Goal: Task Accomplishment & Management: Complete application form

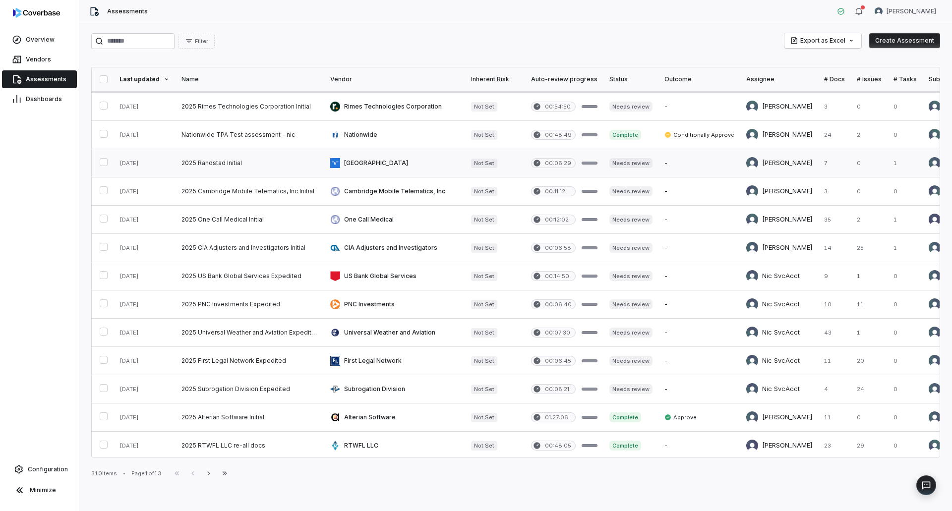
scroll to position [345, 0]
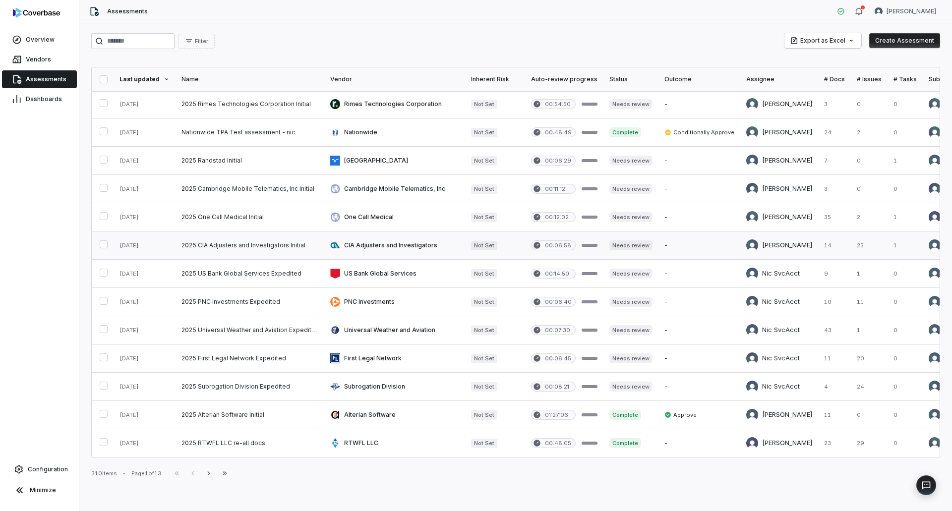
click at [240, 237] on link at bounding box center [250, 246] width 149 height 28
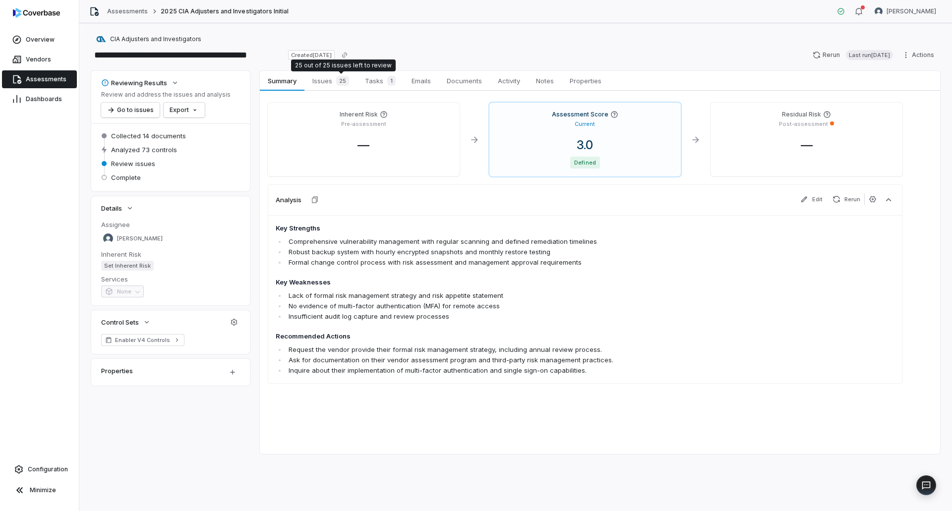
click at [306, 69] on div "25 out of 25 issues left to review 25 out of 25 issues left to review" at bounding box center [343, 66] width 105 height 12
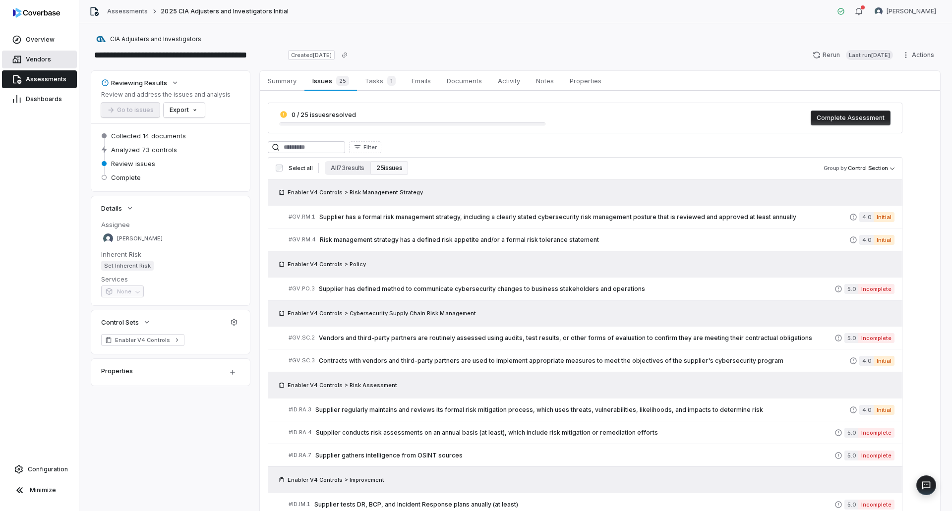
click at [34, 60] on span "Vendors" at bounding box center [38, 60] width 25 height 8
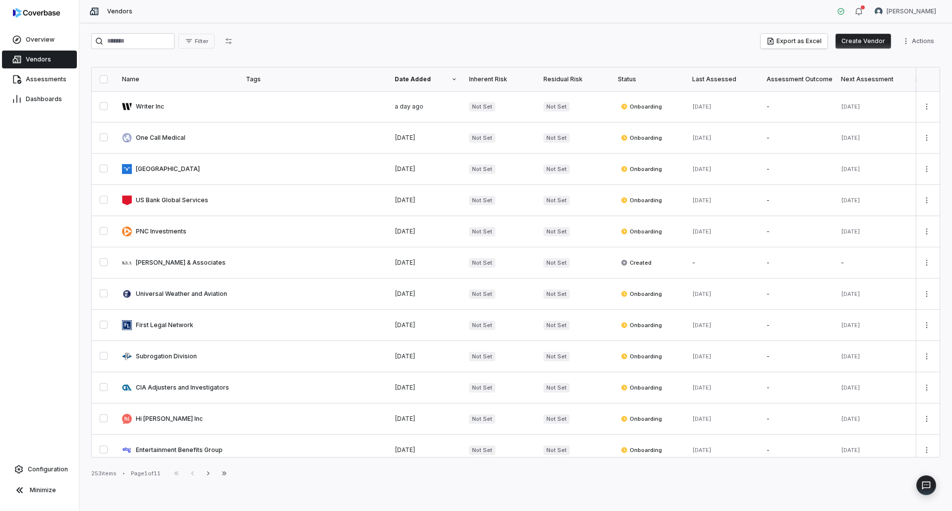
click at [881, 42] on button "Create Vendor" at bounding box center [864, 41] width 56 height 15
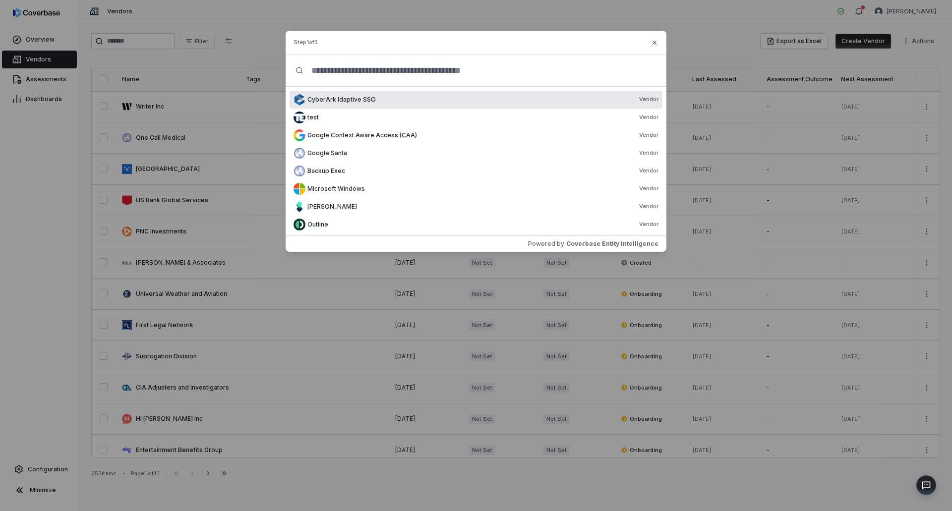
click at [365, 68] on input "text" at bounding box center [480, 71] width 353 height 32
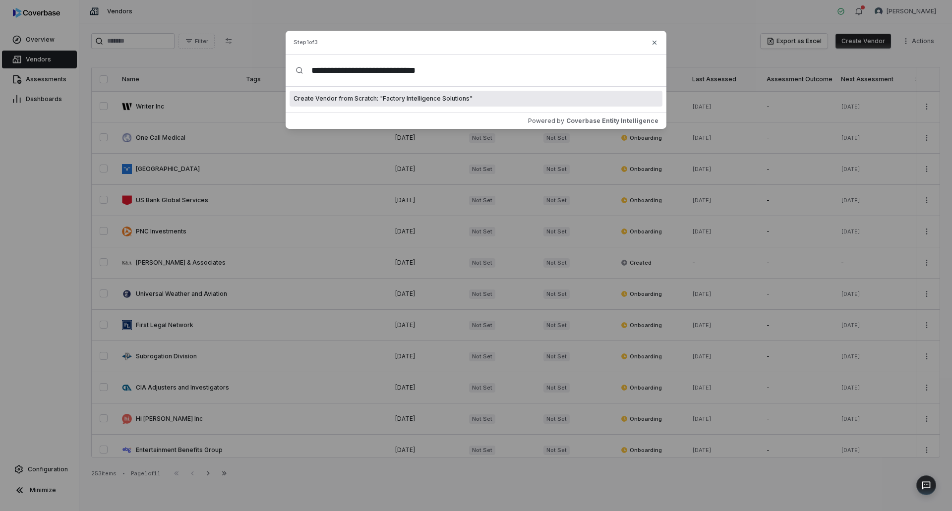
type input "**********"
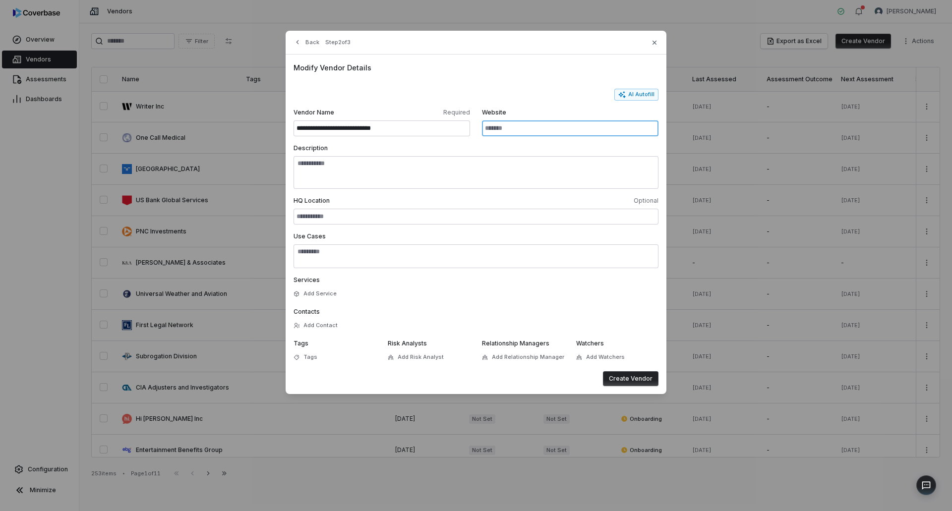
click at [512, 128] on input "Website" at bounding box center [570, 129] width 177 height 16
click at [645, 90] on button "AI Autofill" at bounding box center [636, 95] width 44 height 12
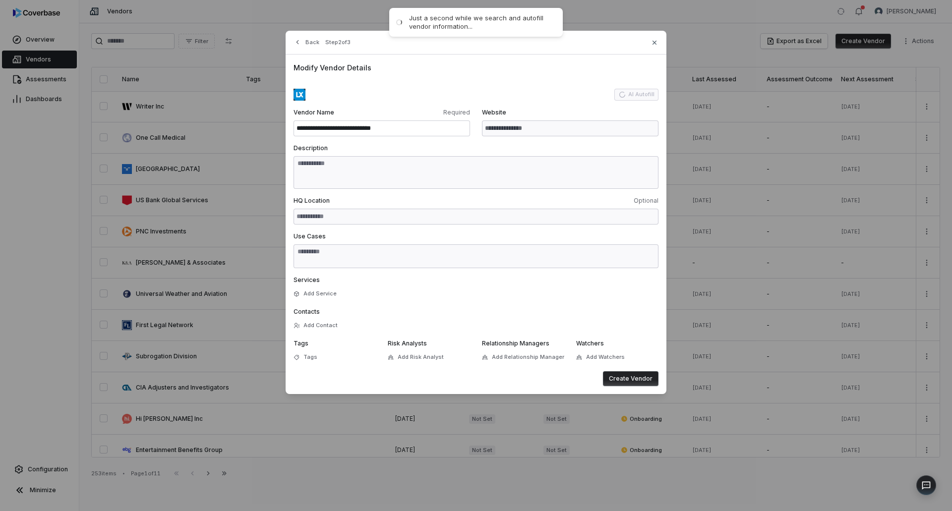
type input "**********"
type textarea "**********"
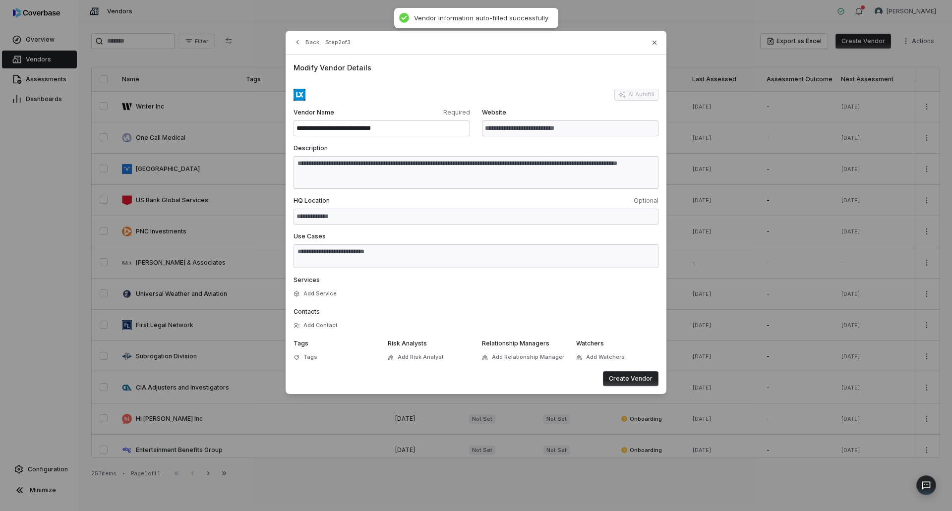
type textarea "**********"
click at [633, 375] on button "Create Vendor" at bounding box center [631, 378] width 56 height 15
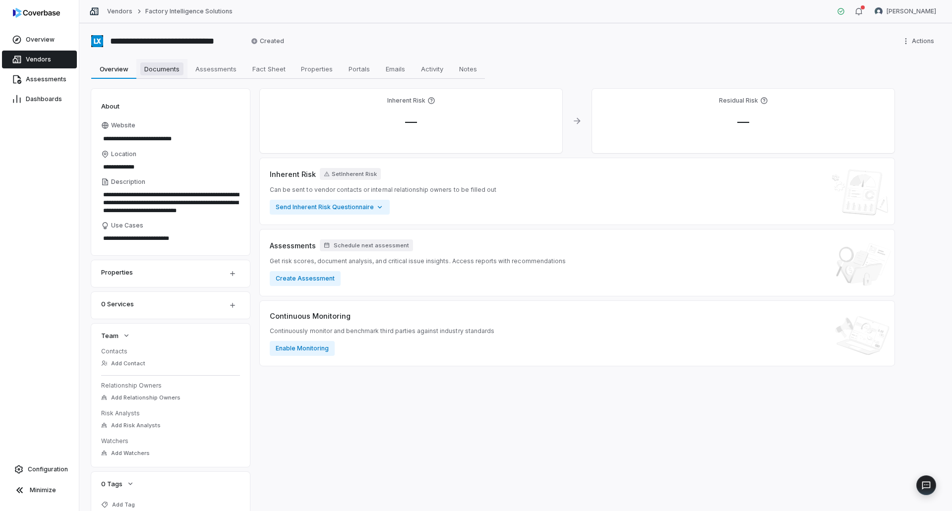
click at [150, 67] on span "Documents" at bounding box center [161, 68] width 43 height 13
type textarea "*"
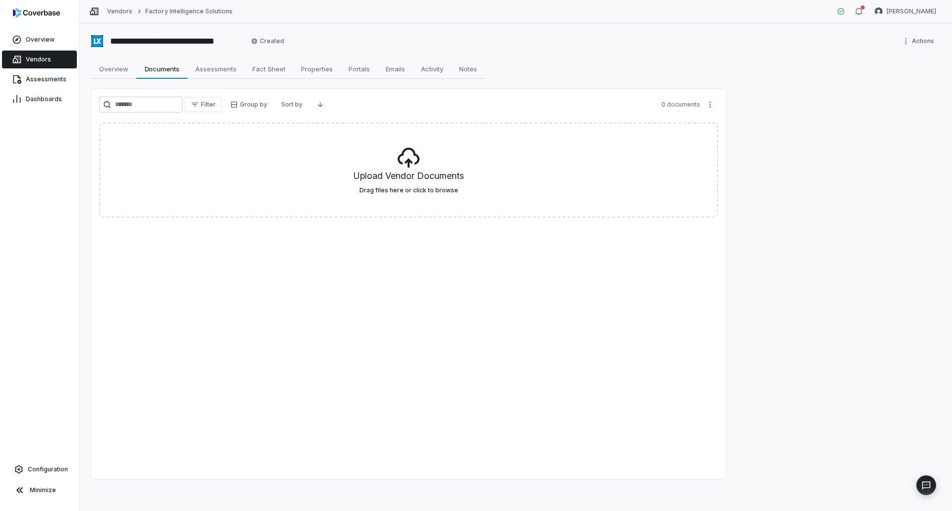
click at [319, 339] on div "Filter Group by Sort by 0 documents Upload Vendor Documents Drag files here or …" at bounding box center [408, 284] width 635 height 391
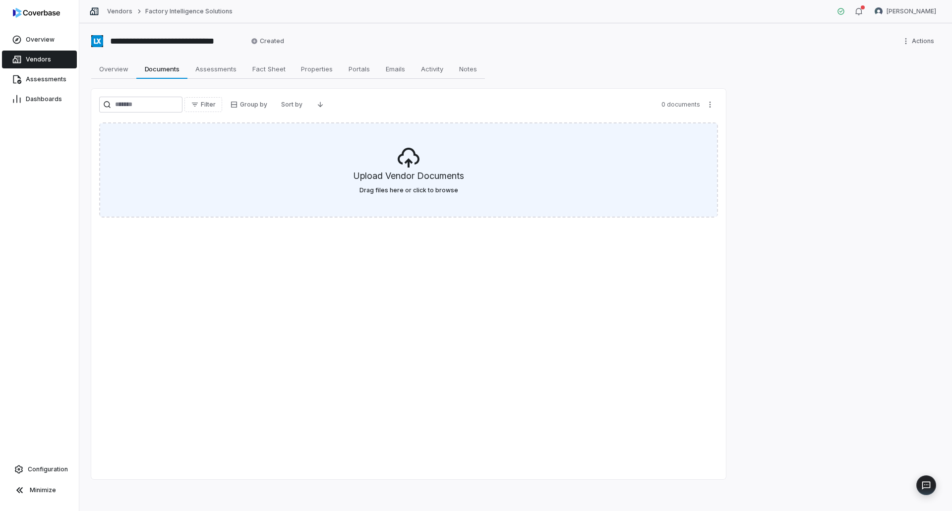
click at [425, 179] on h5 "Upload Vendor Documents" at bounding box center [409, 178] width 111 height 17
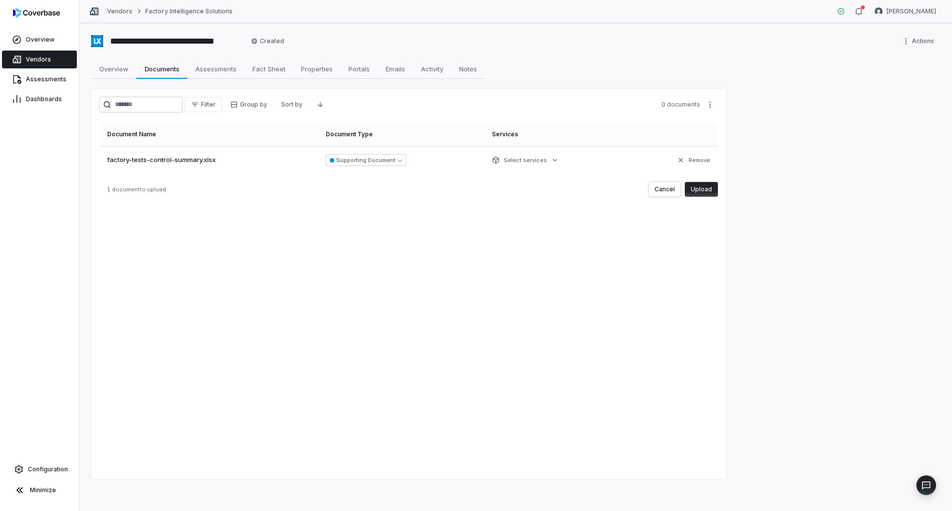
click at [708, 192] on button "Upload" at bounding box center [701, 189] width 33 height 15
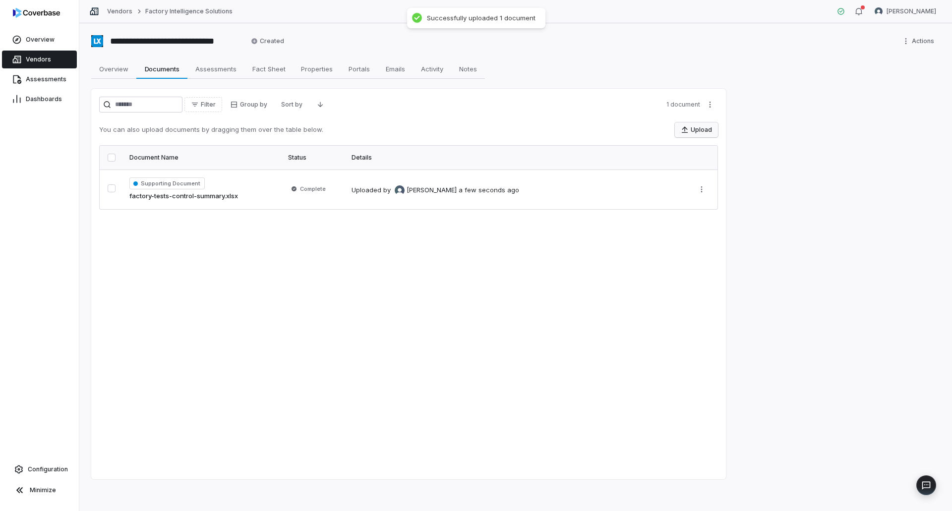
click at [688, 131] on icon "button" at bounding box center [685, 130] width 8 height 8
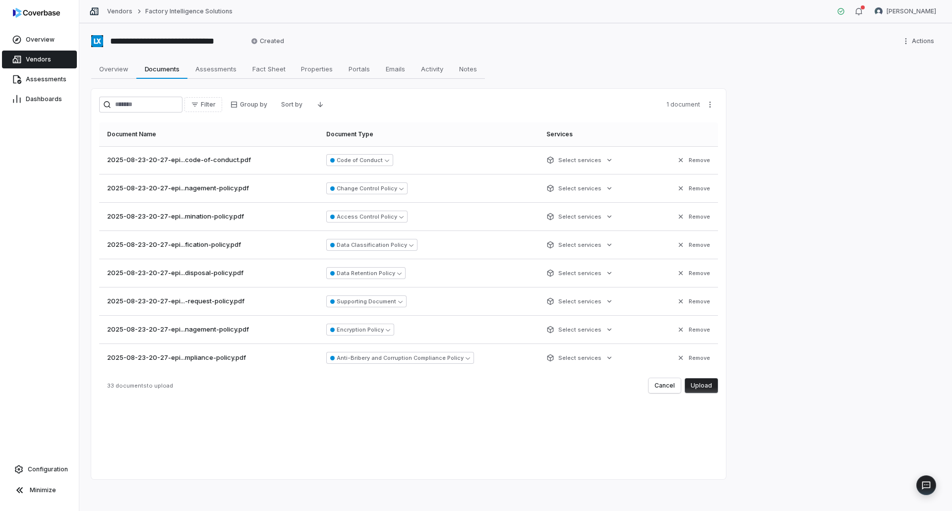
click at [705, 384] on button "Upload" at bounding box center [701, 385] width 33 height 15
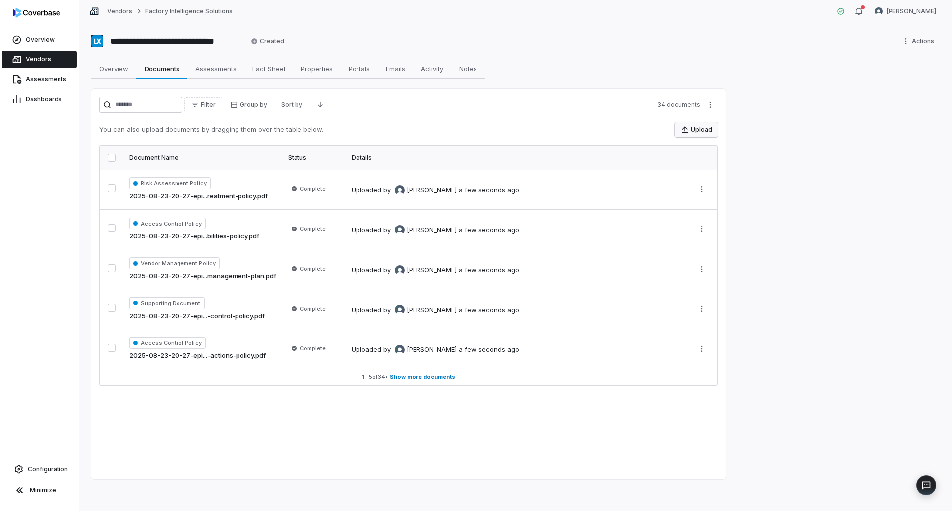
click at [707, 126] on button "Upload" at bounding box center [696, 129] width 43 height 15
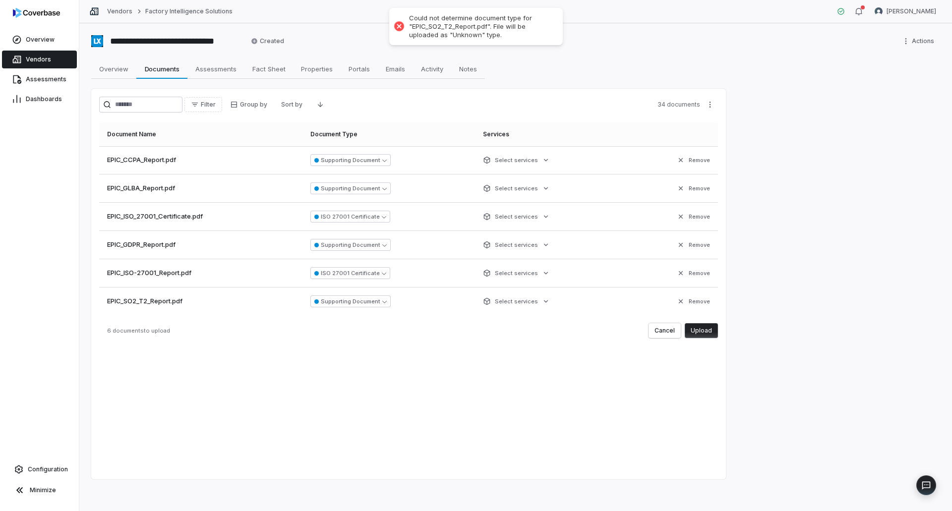
click at [707, 331] on button "Upload" at bounding box center [701, 330] width 33 height 15
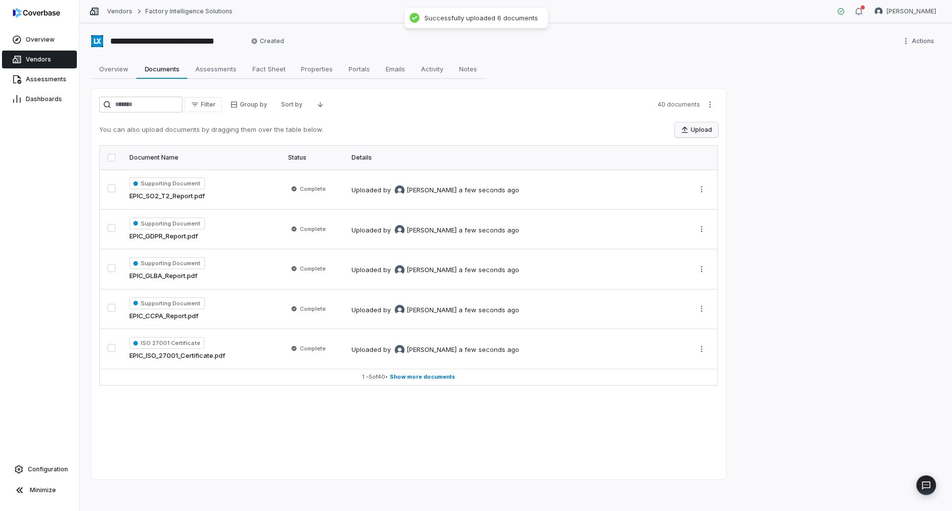
click at [706, 128] on button "Upload" at bounding box center [696, 129] width 43 height 15
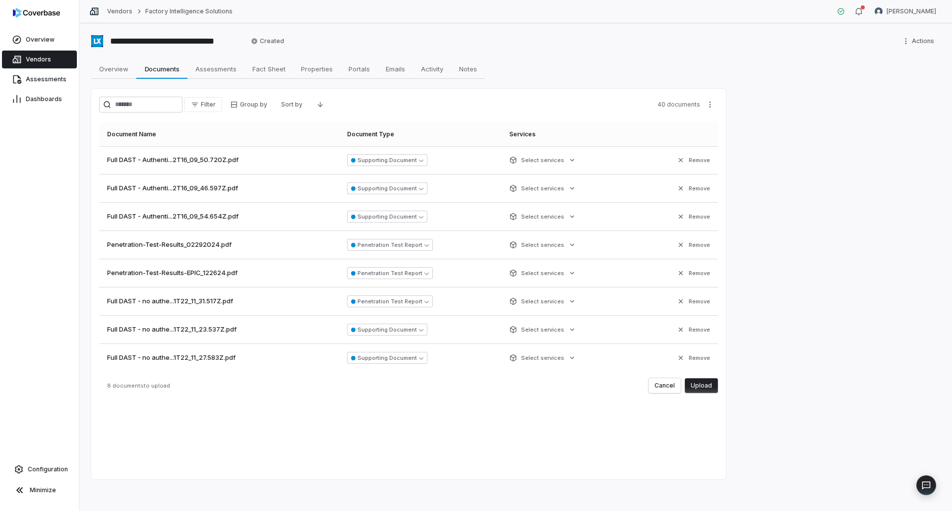
click at [706, 387] on button "Upload" at bounding box center [701, 385] width 33 height 15
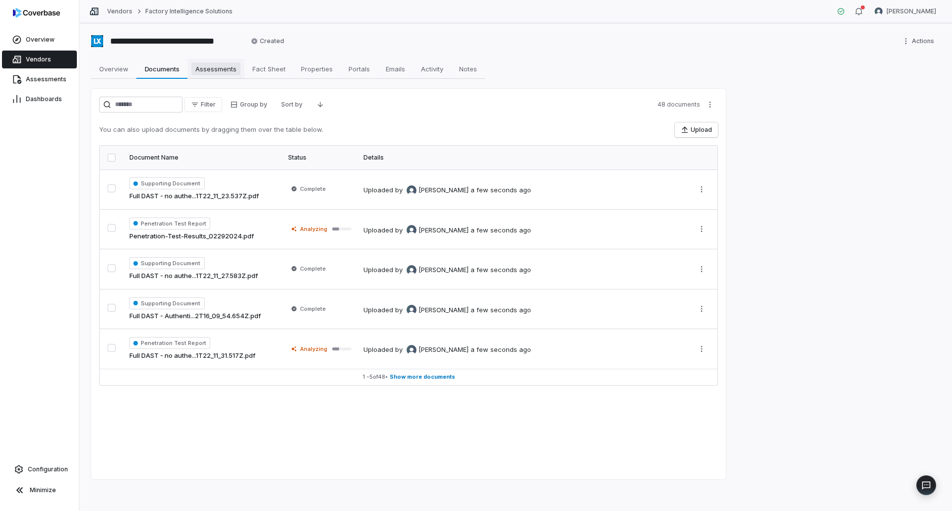
click at [229, 72] on span "Assessments" at bounding box center [215, 68] width 49 height 13
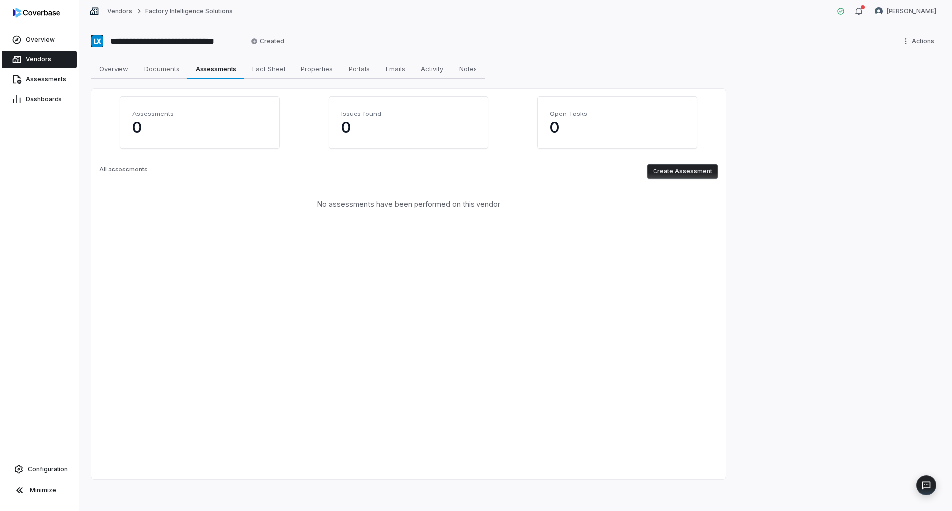
click at [692, 176] on button "Create Assessment" at bounding box center [682, 171] width 71 height 15
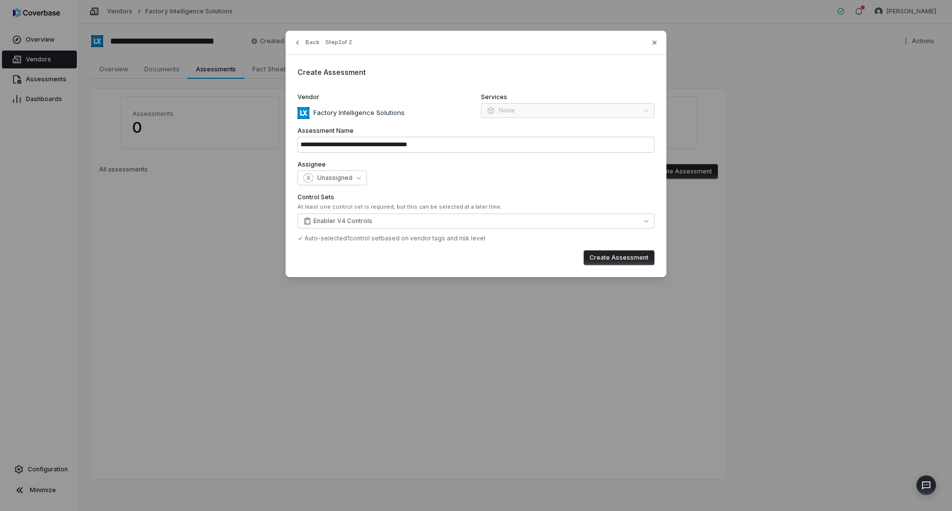
click at [594, 257] on button "Create Assessment" at bounding box center [619, 257] width 71 height 15
type input "**********"
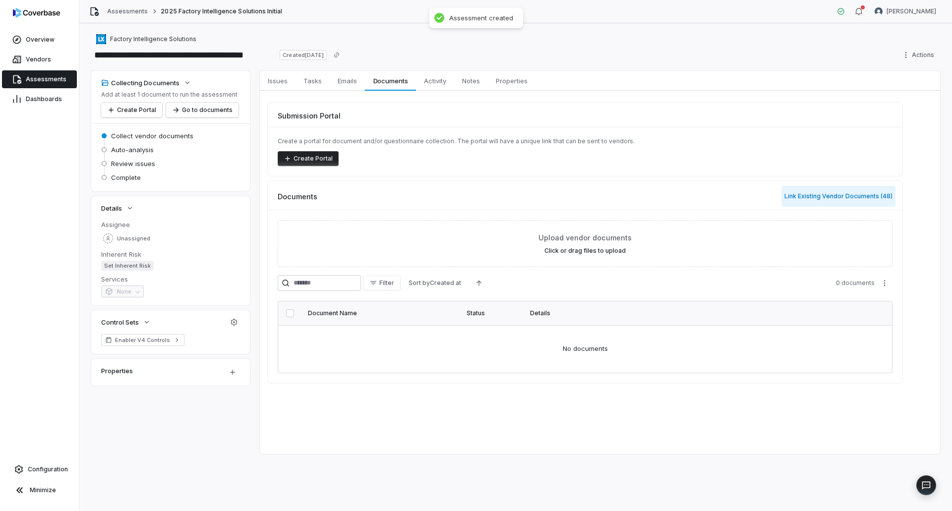
click at [806, 194] on button "Link Existing Vendor Documents ( 48 )" at bounding box center [839, 196] width 114 height 21
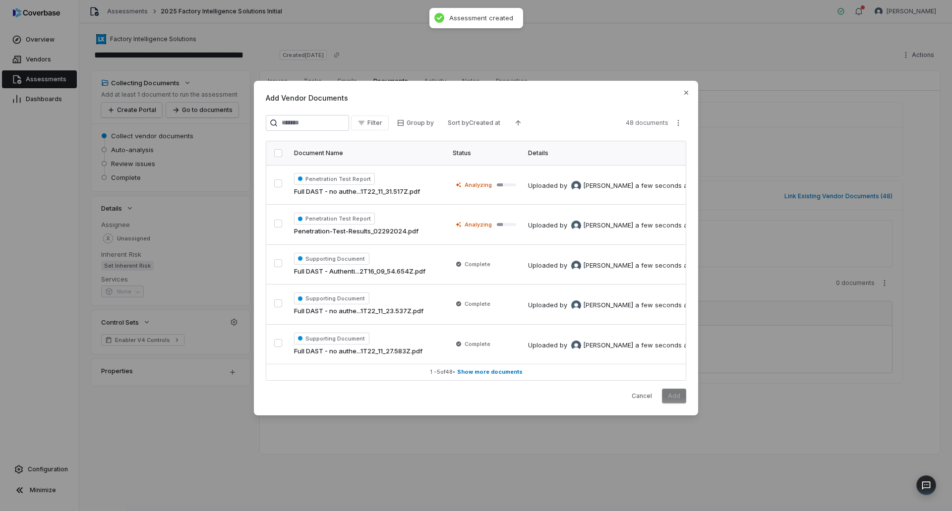
click at [277, 154] on button "button" at bounding box center [278, 153] width 8 height 8
click at [676, 394] on button "Add" at bounding box center [674, 396] width 24 height 15
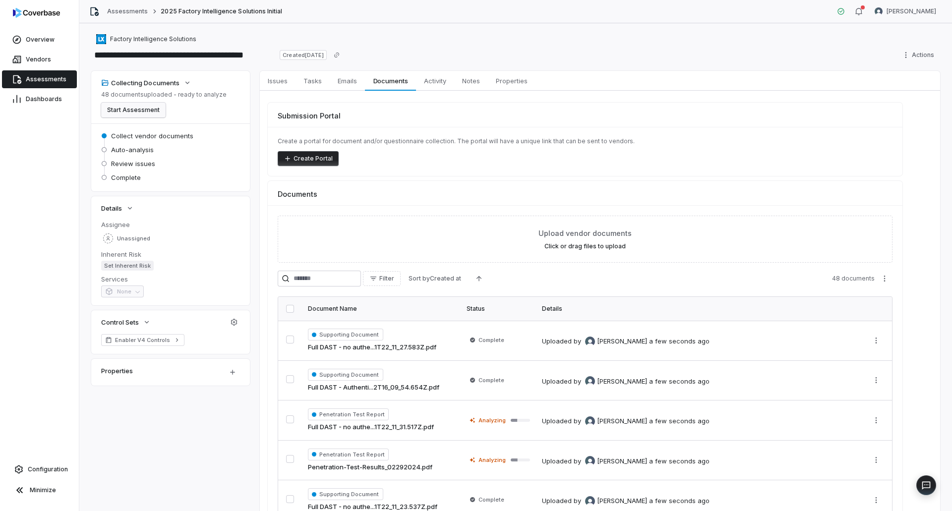
click at [151, 105] on button "Start Assessment" at bounding box center [133, 110] width 64 height 15
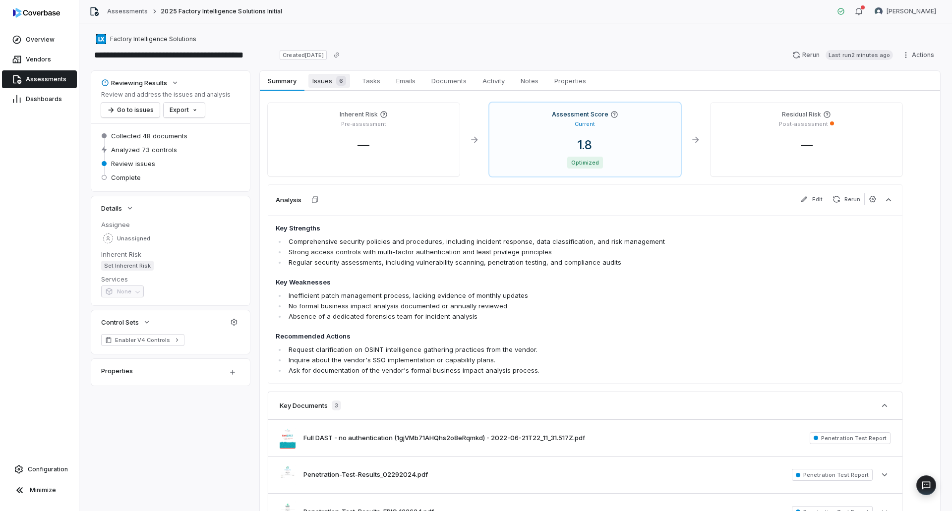
click at [337, 80] on span "6" at bounding box center [341, 81] width 10 height 10
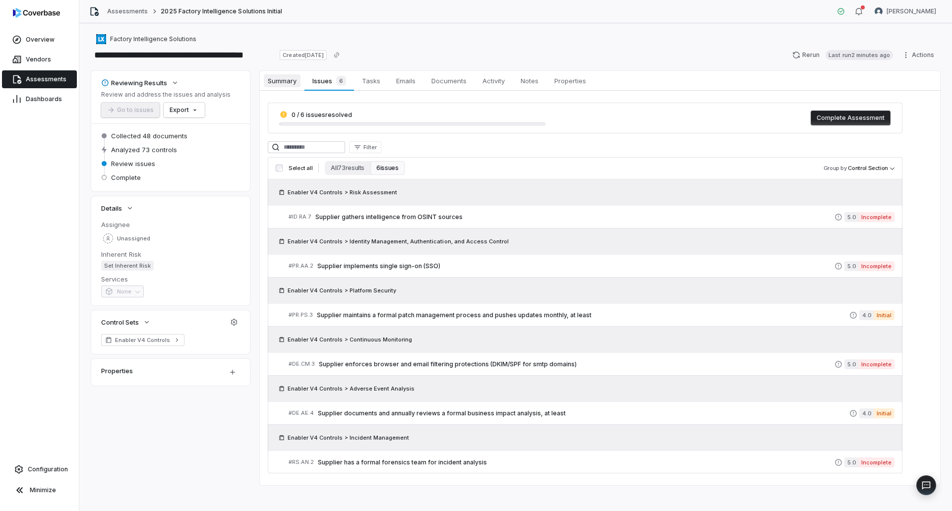
click at [286, 82] on span "Summary" at bounding box center [282, 80] width 37 height 13
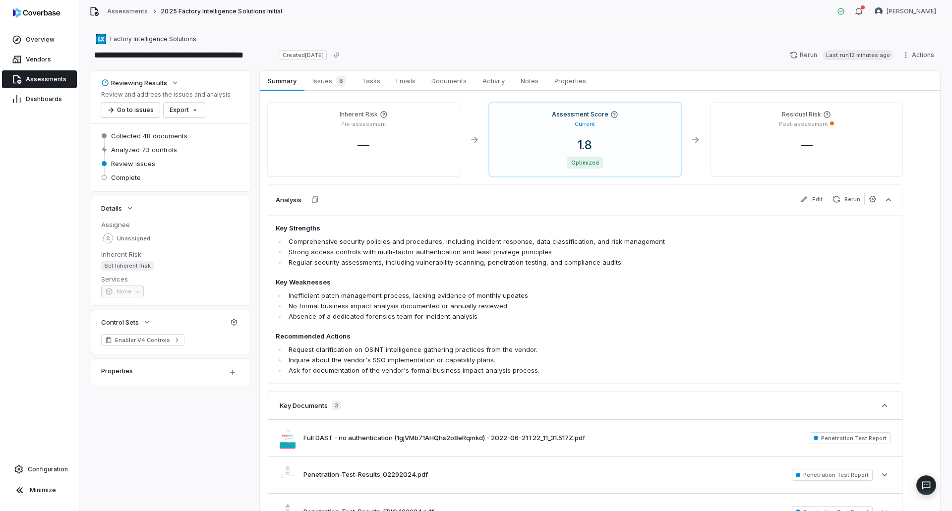
click at [50, 80] on span "Assessments" at bounding box center [46, 79] width 41 height 8
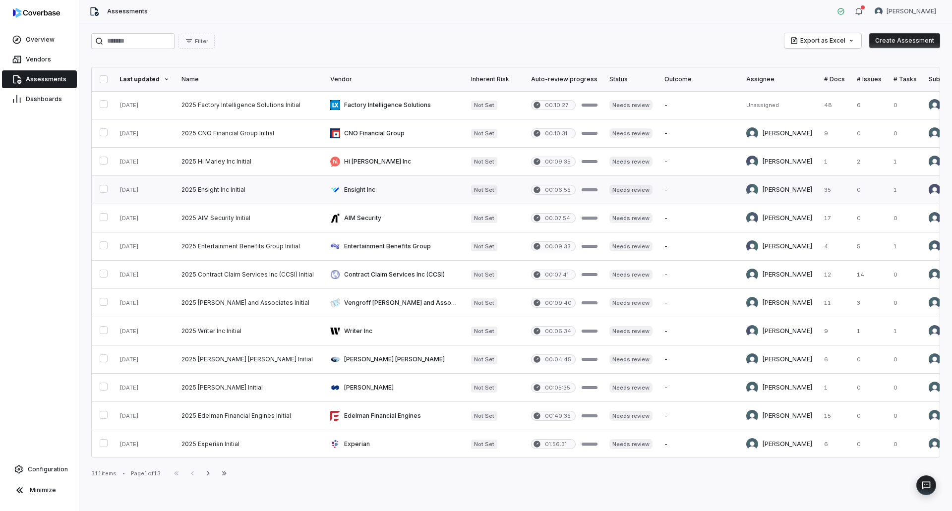
click at [238, 192] on link at bounding box center [250, 190] width 149 height 28
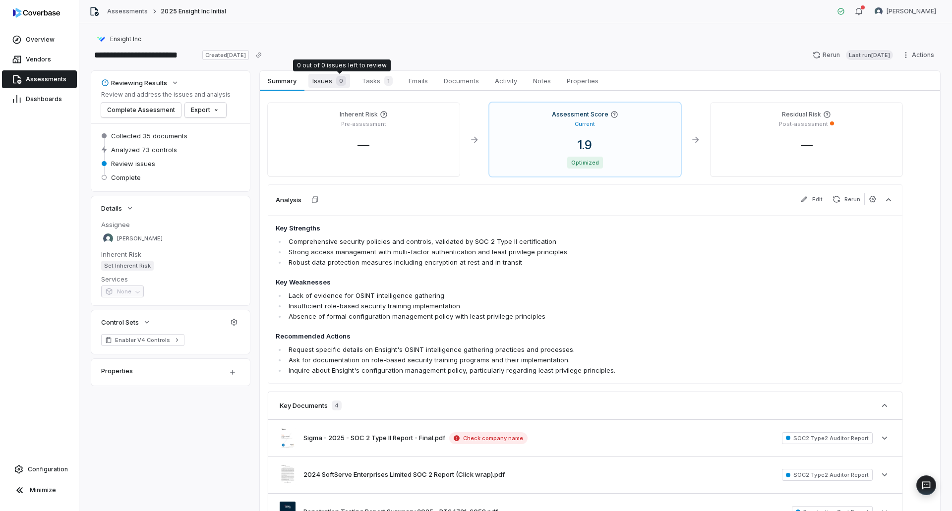
click at [334, 82] on div "0" at bounding box center [339, 81] width 14 height 10
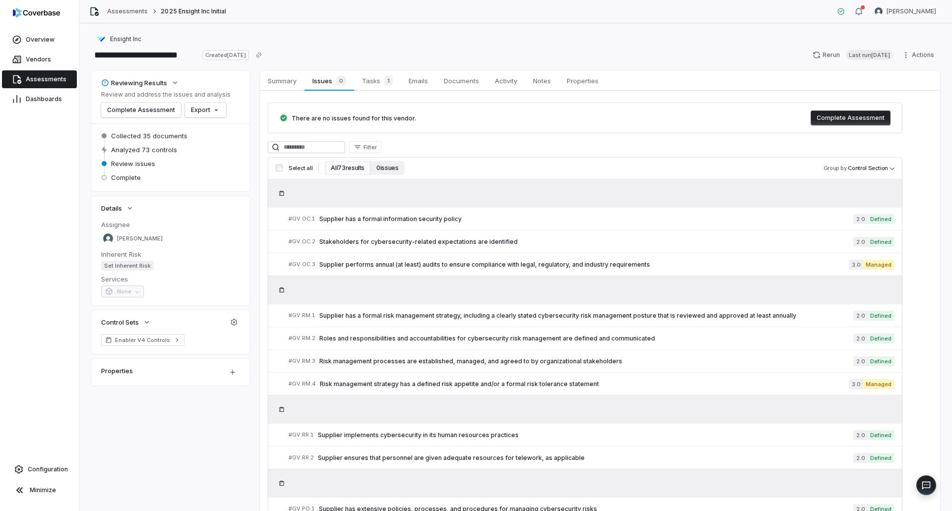
click at [383, 169] on button "0 issues" at bounding box center [387, 168] width 34 height 14
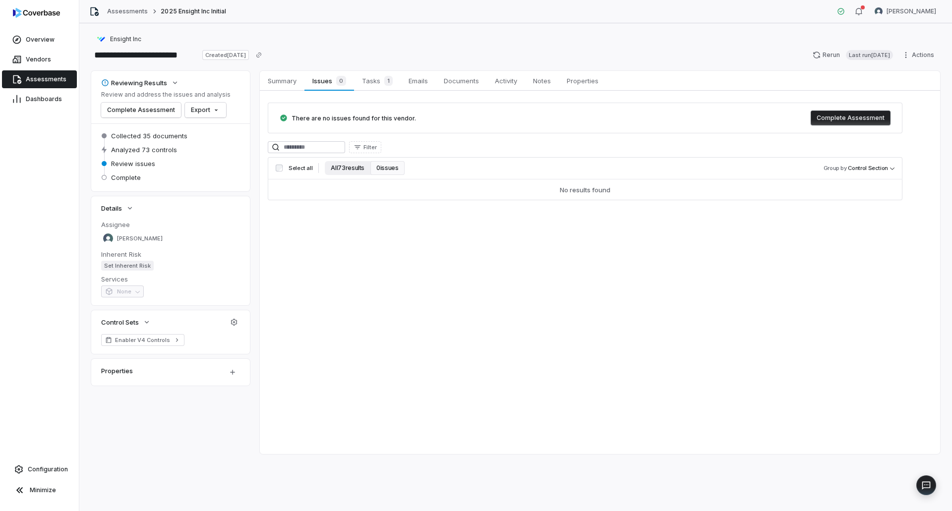
click at [358, 165] on button "All 73 results" at bounding box center [348, 168] width 46 height 14
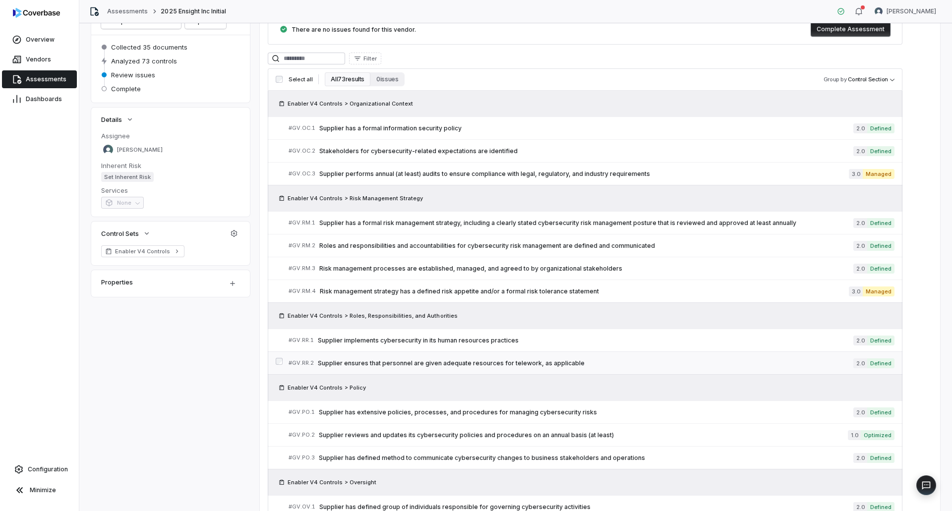
scroll to position [88, 0]
click at [421, 129] on span "Supplier has a formal information security policy" at bounding box center [586, 129] width 534 height 8
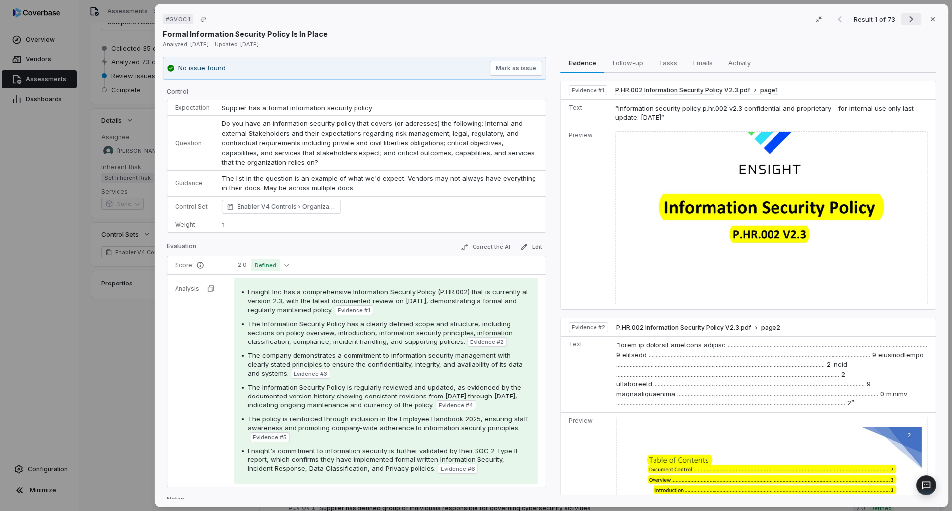
click at [906, 17] on icon "Next result" at bounding box center [912, 19] width 12 height 12
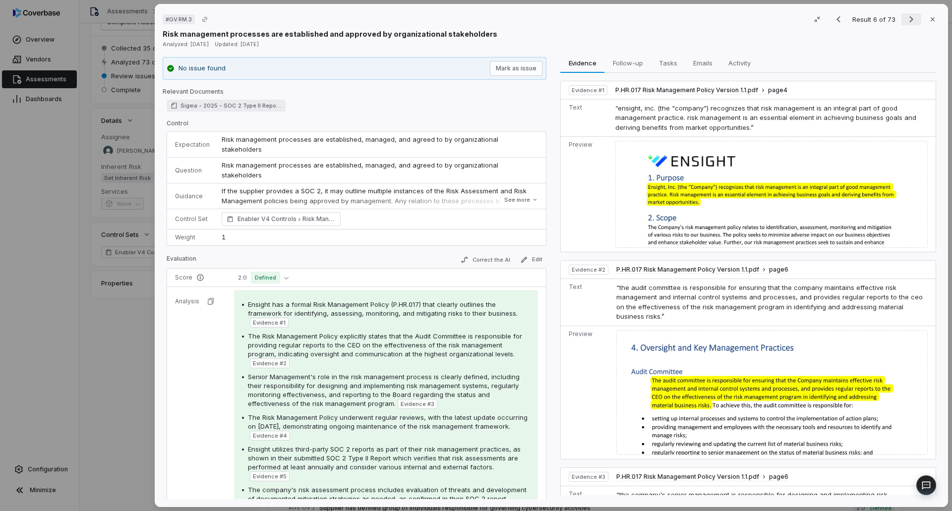
click at [906, 20] on icon "Next result" at bounding box center [912, 19] width 12 height 12
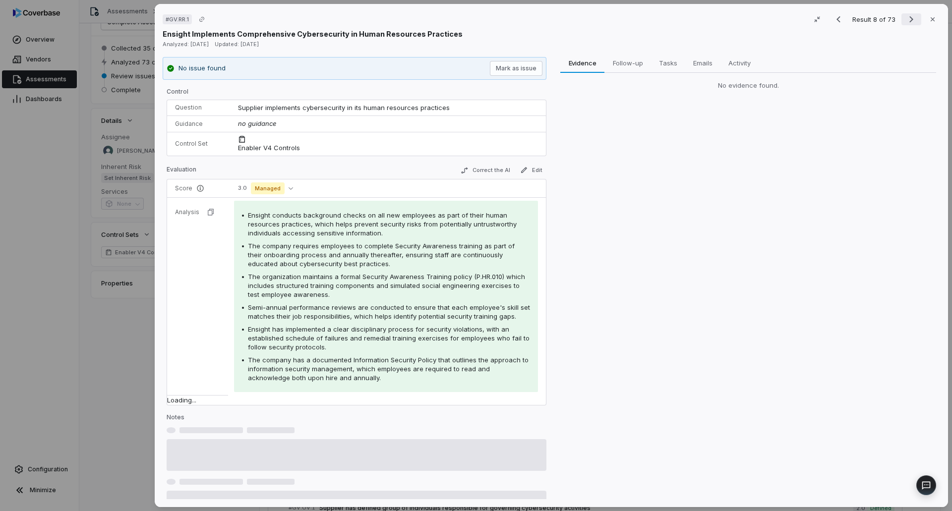
click at [906, 20] on icon "Next result" at bounding box center [912, 19] width 12 height 12
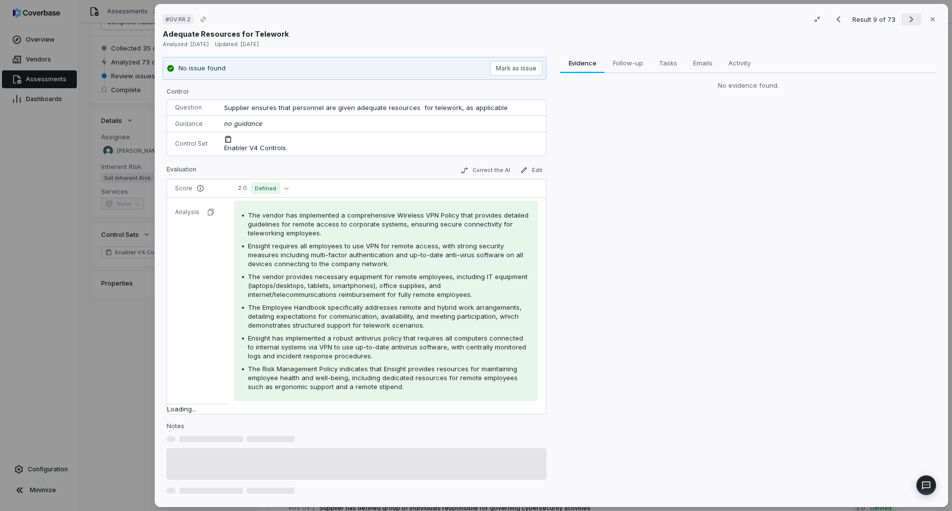
click at [906, 20] on icon "Next result" at bounding box center [912, 19] width 12 height 12
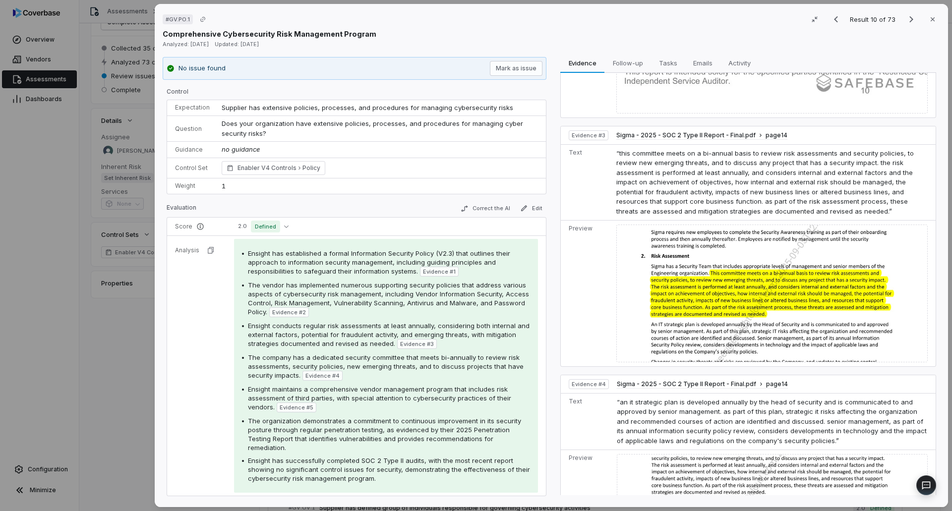
scroll to position [645, 0]
click at [906, 18] on icon "Next result" at bounding box center [912, 19] width 12 height 12
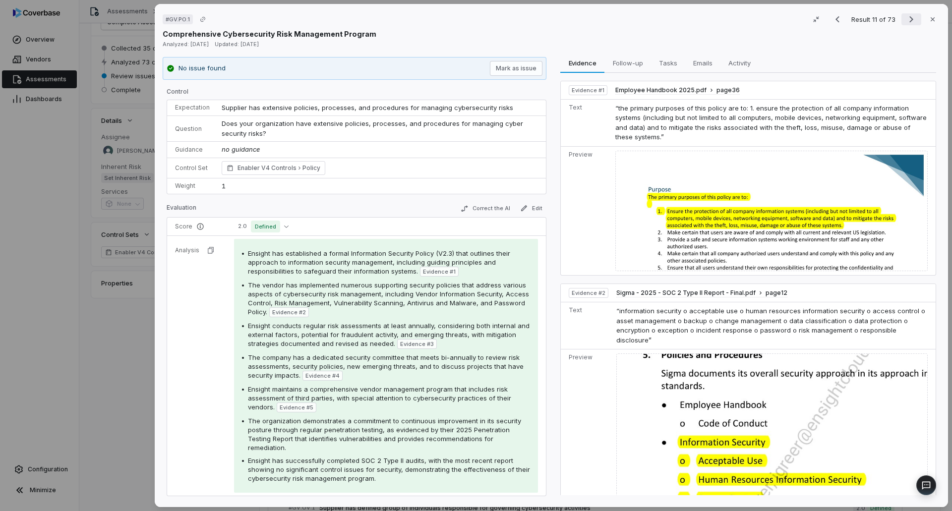
click at [906, 18] on icon "Next result" at bounding box center [912, 19] width 12 height 12
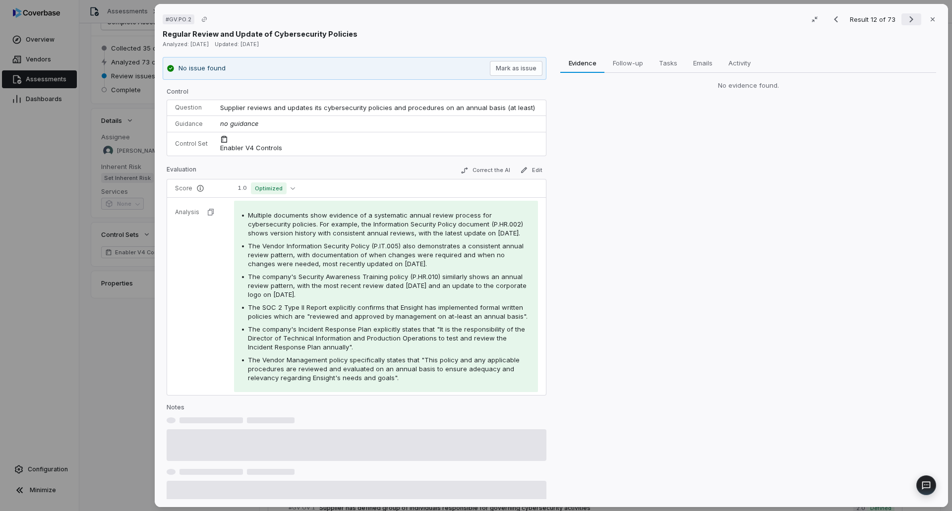
click at [906, 18] on icon "Next result" at bounding box center [912, 19] width 12 height 12
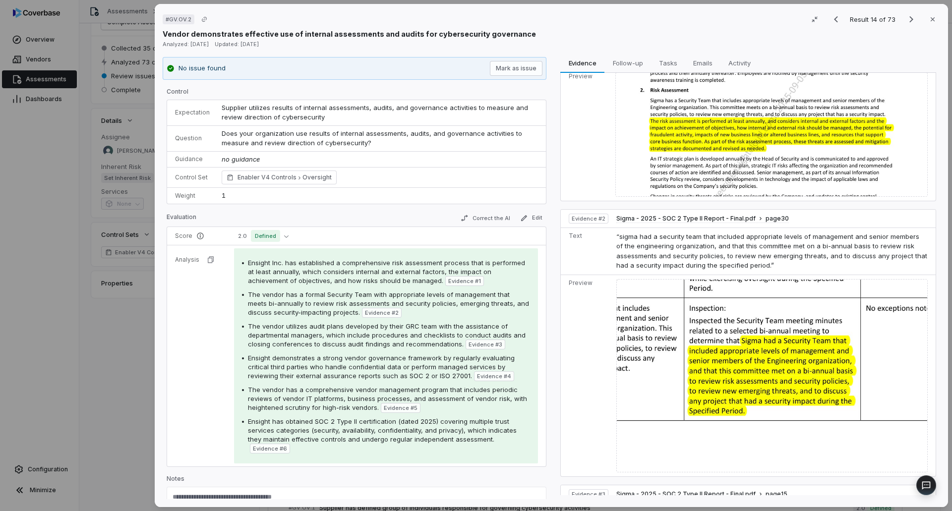
scroll to position [99, 0]
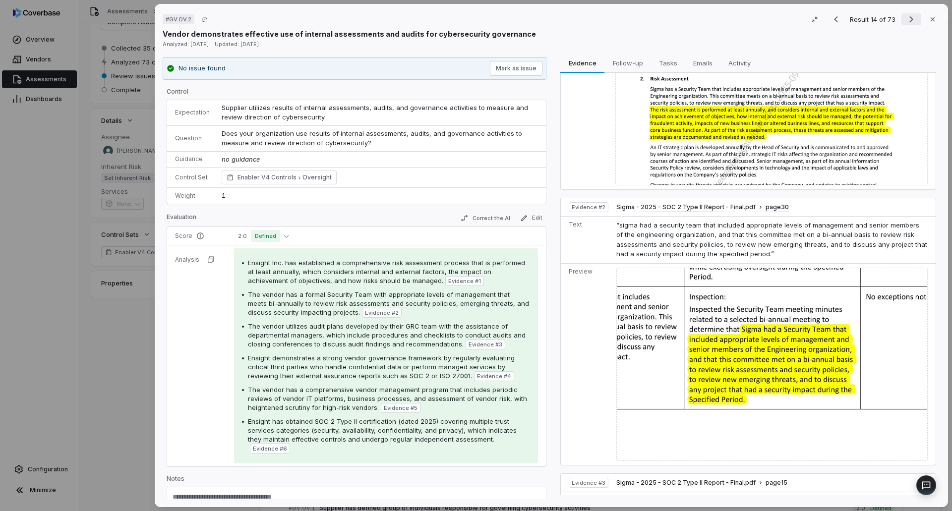
click at [906, 22] on icon "Next result" at bounding box center [912, 19] width 12 height 12
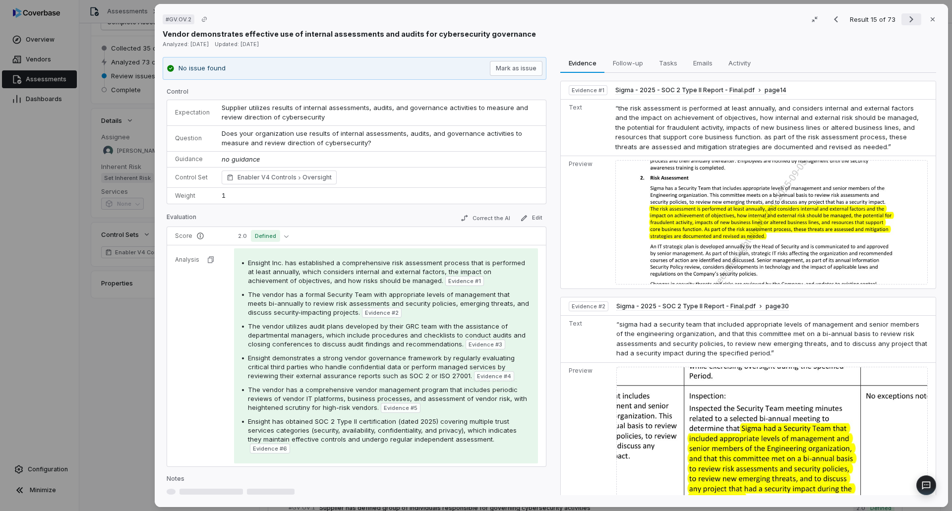
click at [906, 22] on icon "Next result" at bounding box center [912, 19] width 12 height 12
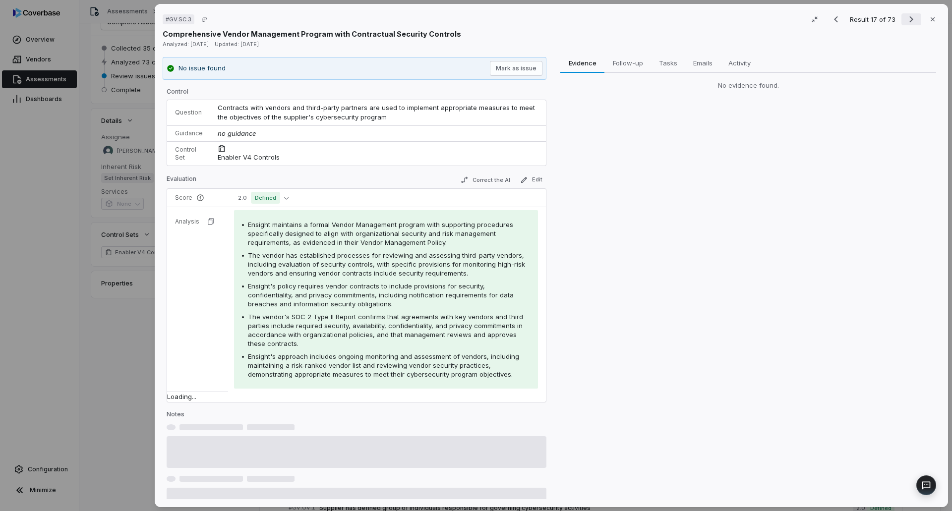
click at [906, 22] on icon "Next result" at bounding box center [912, 19] width 12 height 12
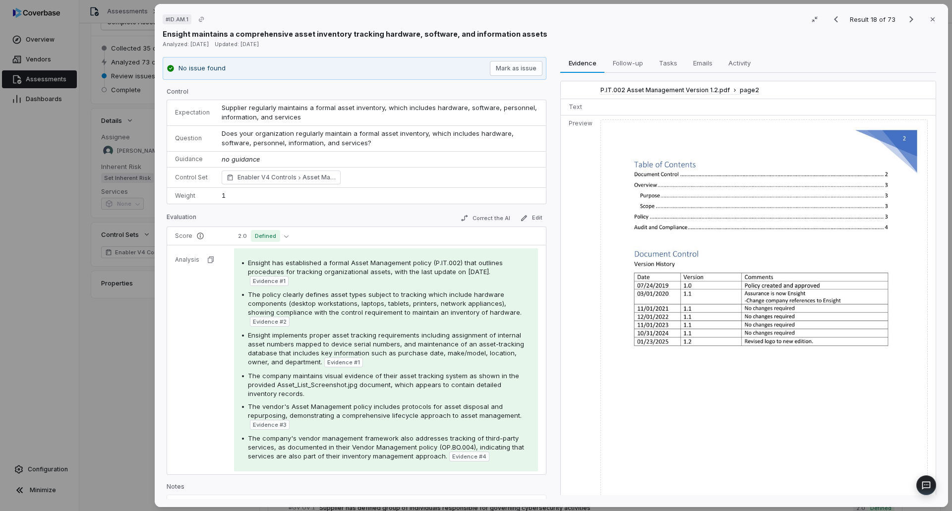
click at [123, 381] on div "# ID.AM.1 Result 18 of 73 Close Ensight maintains a comprehensive asset invento…" at bounding box center [476, 255] width 952 height 511
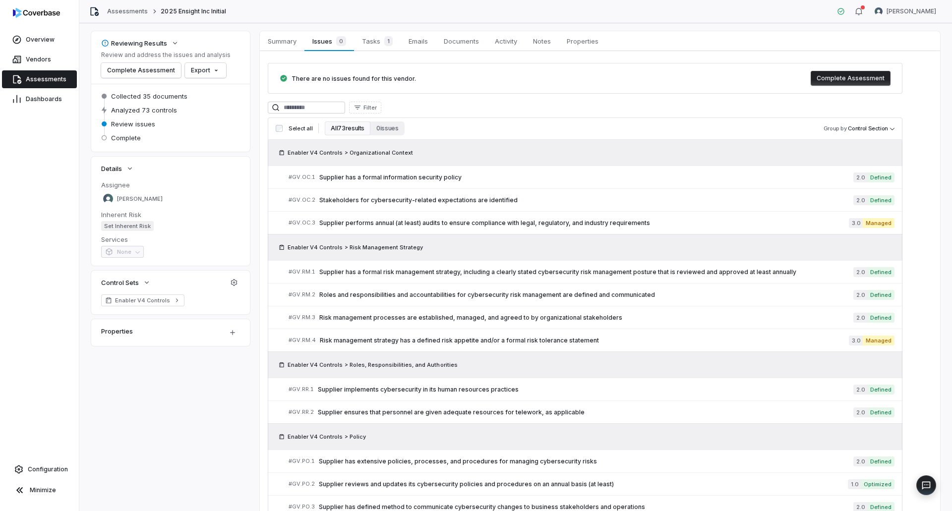
scroll to position [50, 0]
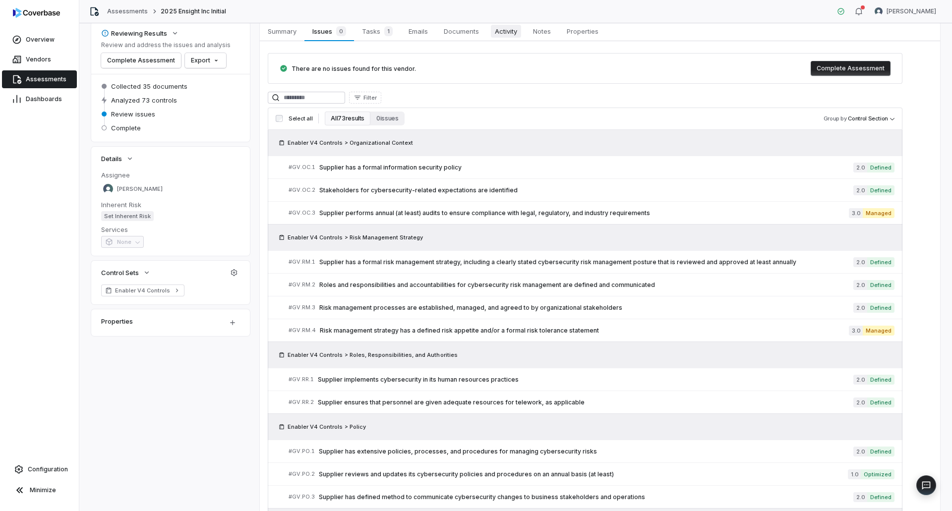
click at [514, 37] on span "Activity" at bounding box center [506, 31] width 30 height 13
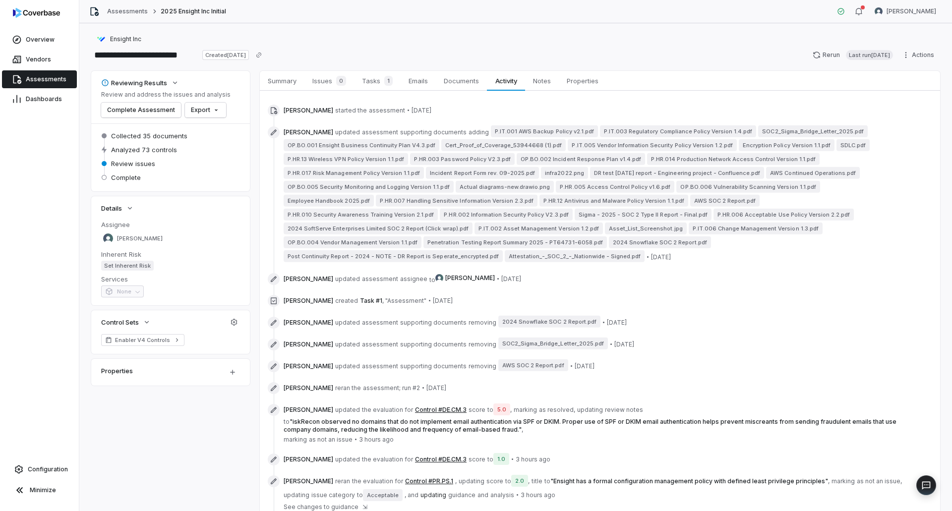
scroll to position [50, 0]
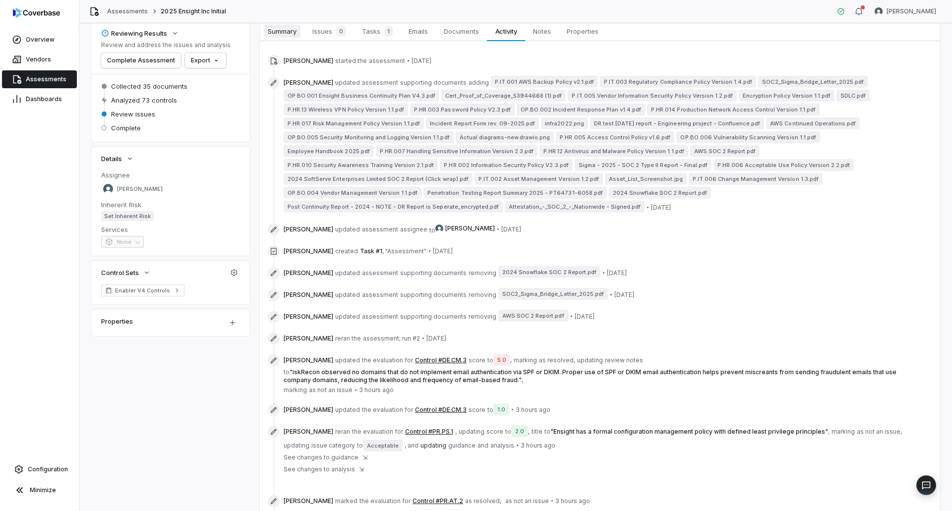
click at [273, 32] on span "Summary" at bounding box center [282, 31] width 37 height 13
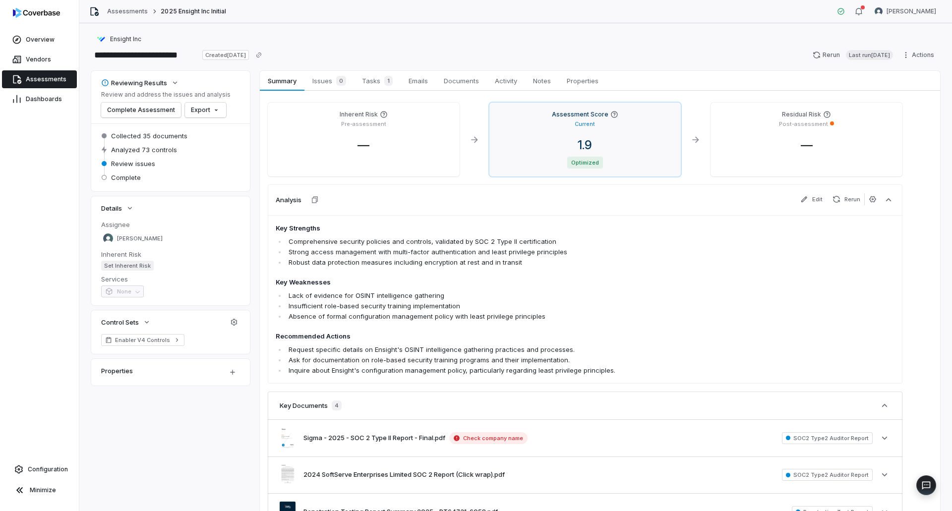
click at [597, 138] on span "1.9" at bounding box center [585, 145] width 30 height 14
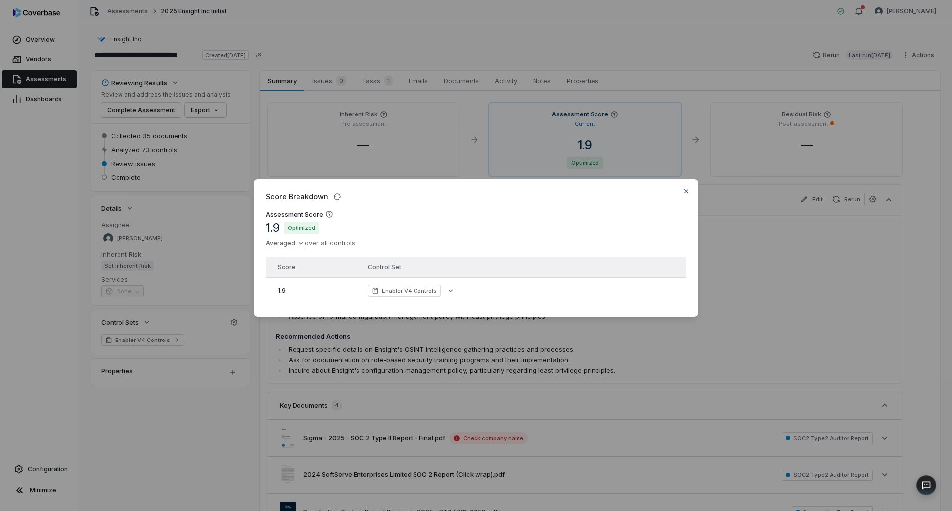
click at [456, 293] on div "Enabler V4 Controls" at bounding box center [497, 291] width 259 height 12
click at [449, 290] on icon "button" at bounding box center [451, 291] width 4 height 2
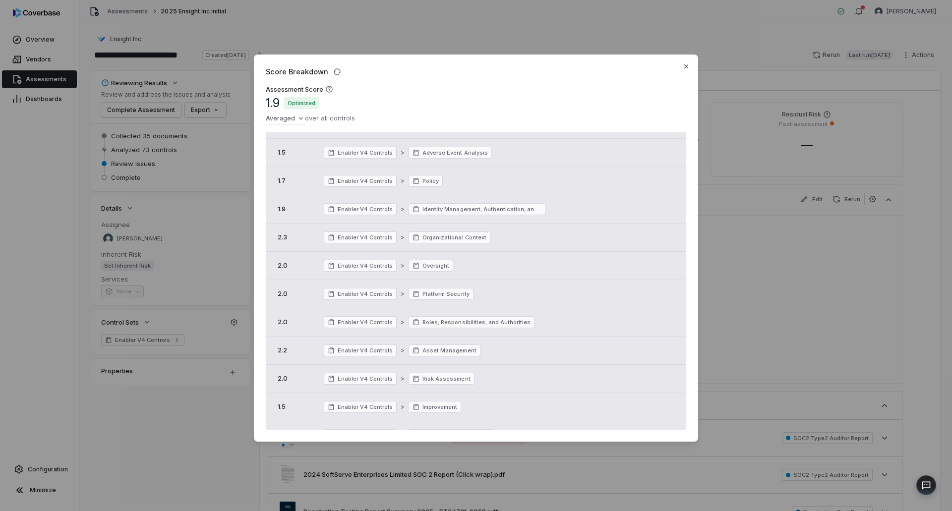
scroll to position [87, 0]
click at [682, 67] on icon "button" at bounding box center [686, 66] width 8 height 8
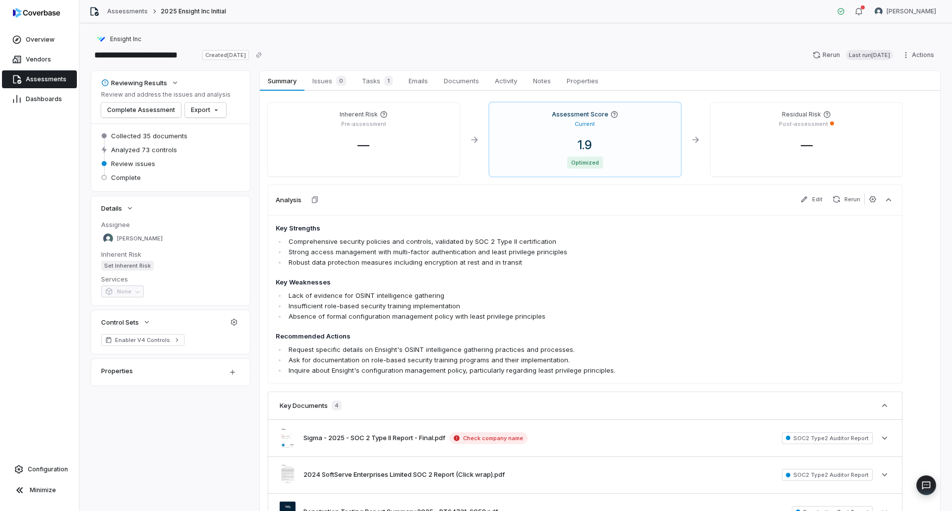
click at [40, 76] on span "Assessments" at bounding box center [46, 79] width 41 height 8
